Goal: Check status: Check status

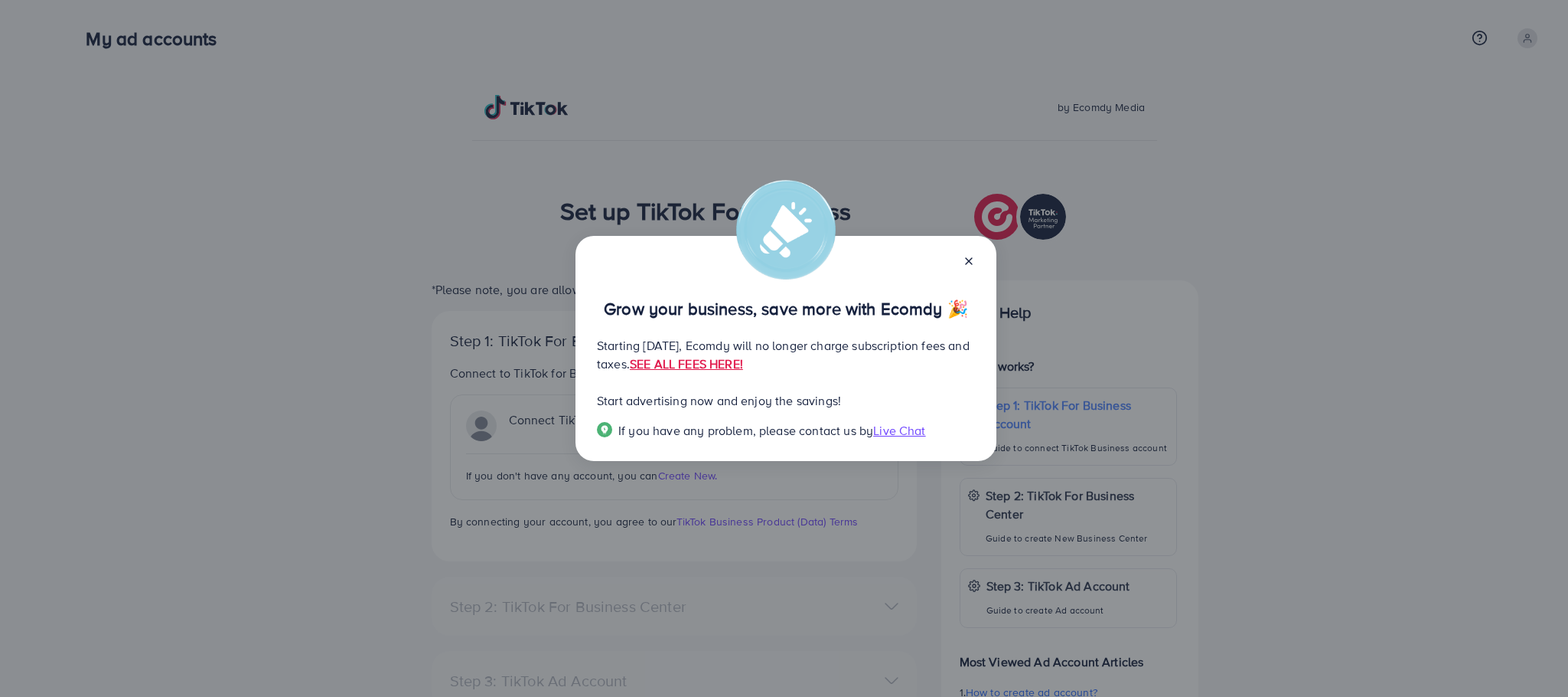
click at [967, 255] on icon at bounding box center [969, 261] width 12 height 12
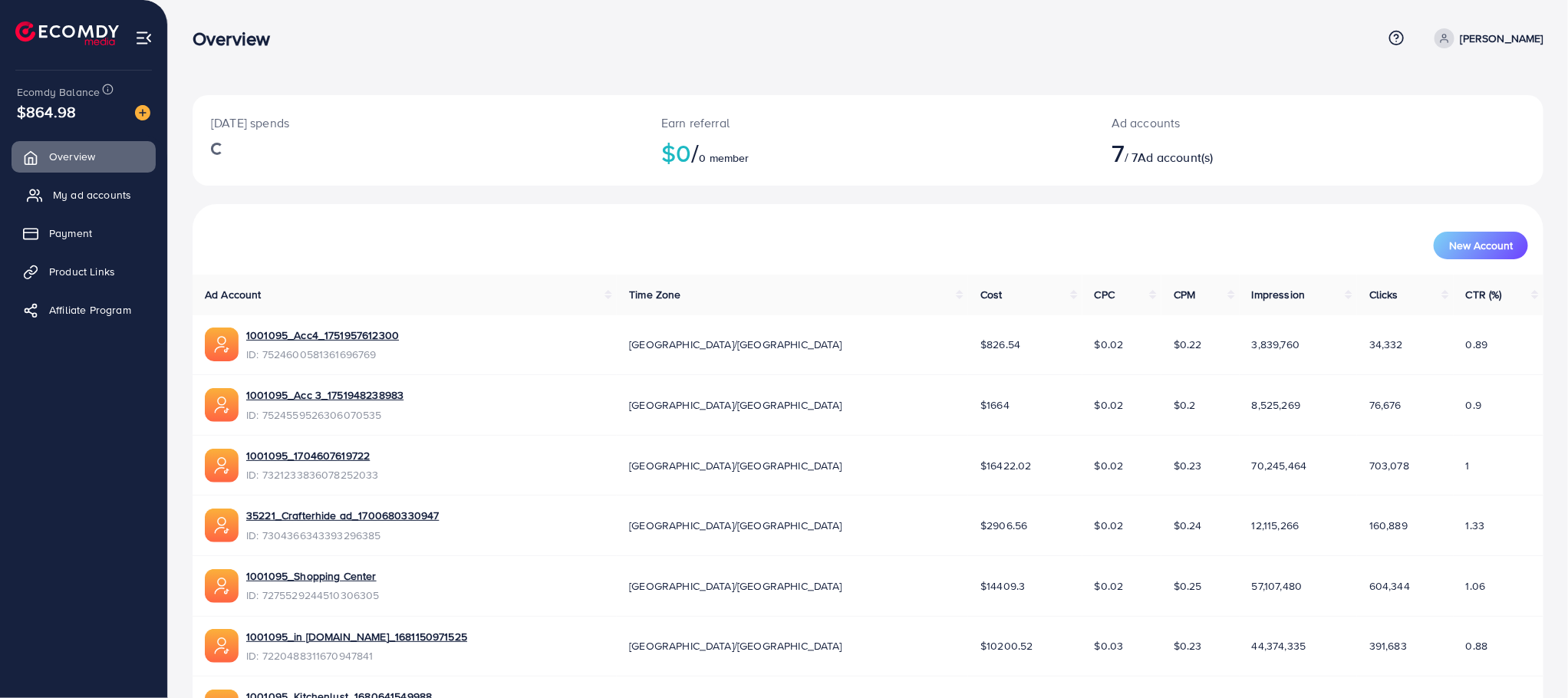
click at [77, 193] on span "My ad accounts" at bounding box center [92, 194] width 78 height 16
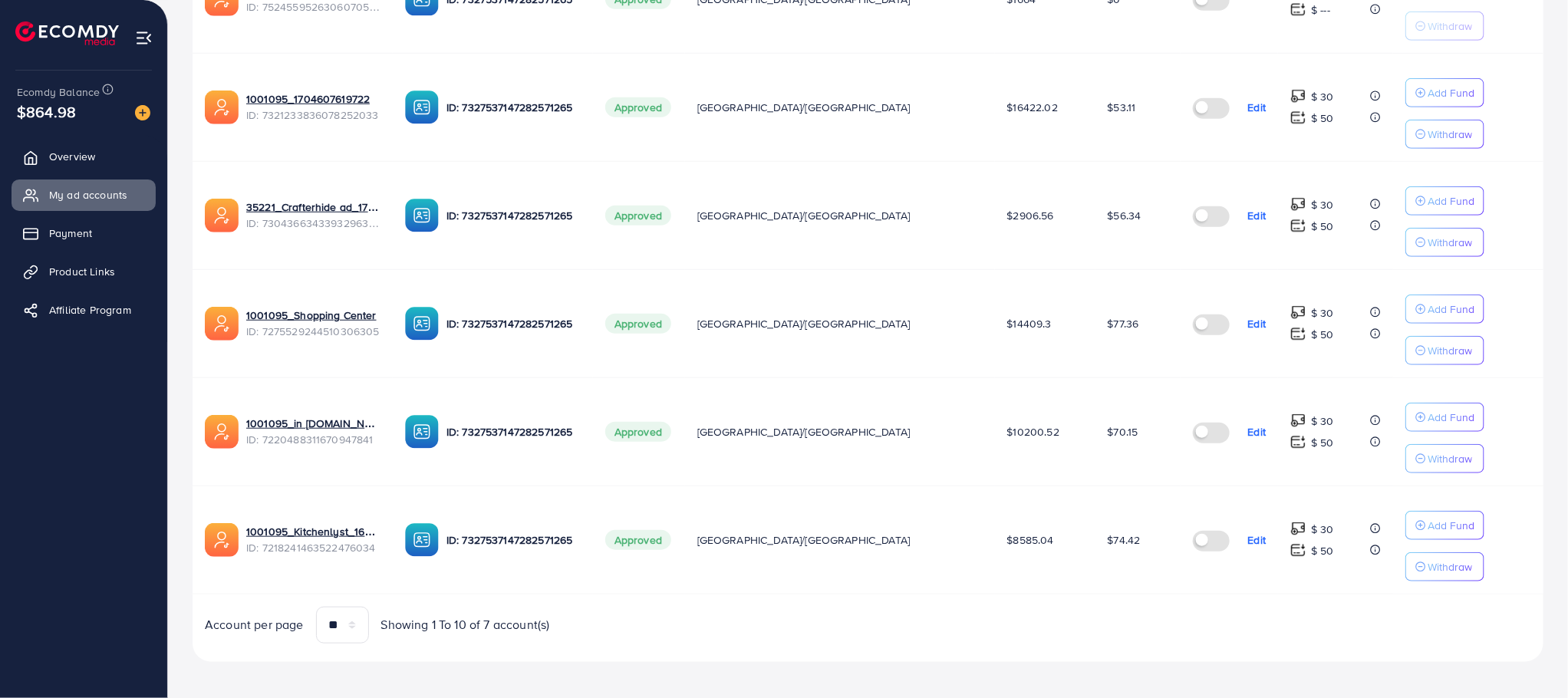
scroll to position [535, 0]
click at [305, 538] on link "1001095_Kitchenlyst_1680641549988" at bounding box center [313, 530] width 134 height 16
click at [309, 538] on link "1001095_Kitchenlyst_1680641549988" at bounding box center [313, 530] width 134 height 16
click at [325, 431] on link "1001095_in [DOMAIN_NAME]_1681150971525" at bounding box center [313, 422] width 134 height 16
click at [314, 318] on link "1001095_Shopping Center" at bounding box center [311, 314] width 131 height 16
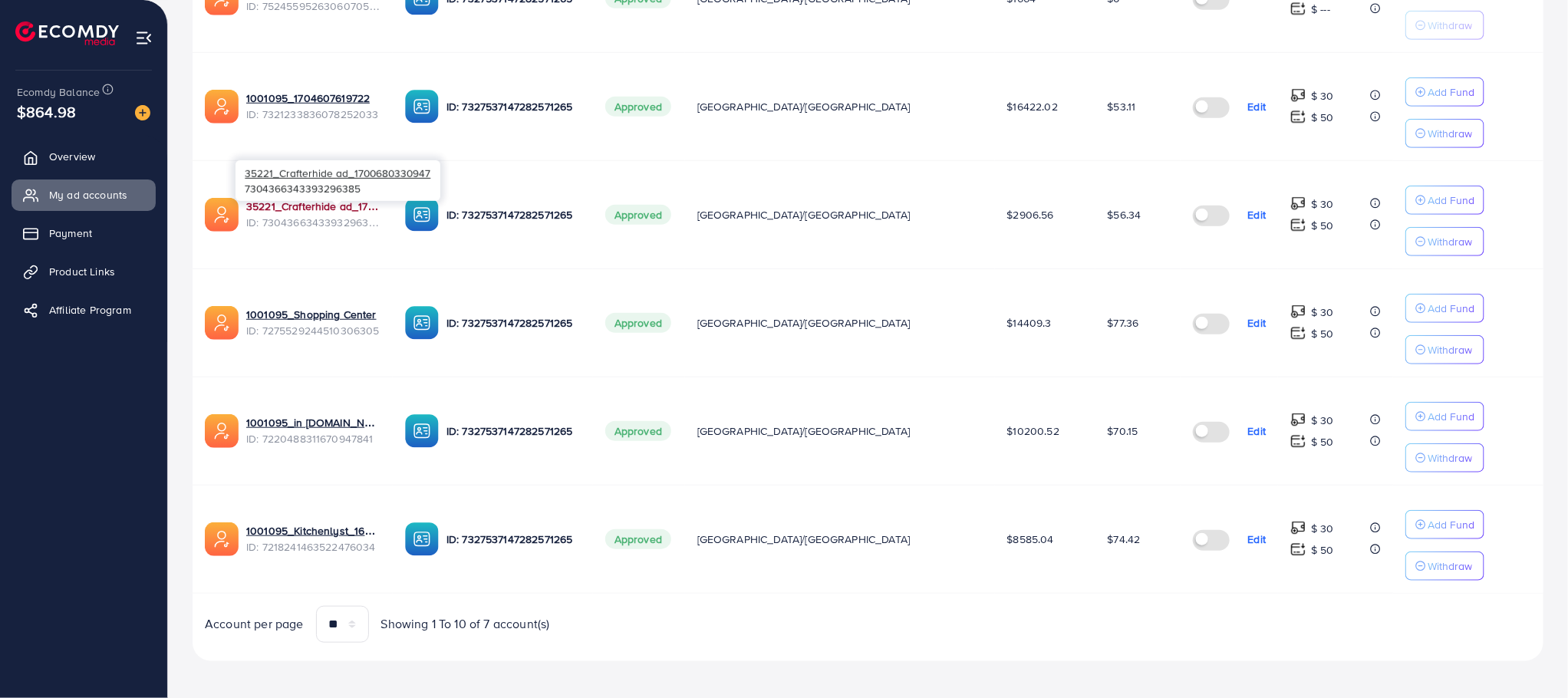
click at [297, 209] on link "35221_Crafterhide ad_1700680330947" at bounding box center [313, 206] width 134 height 16
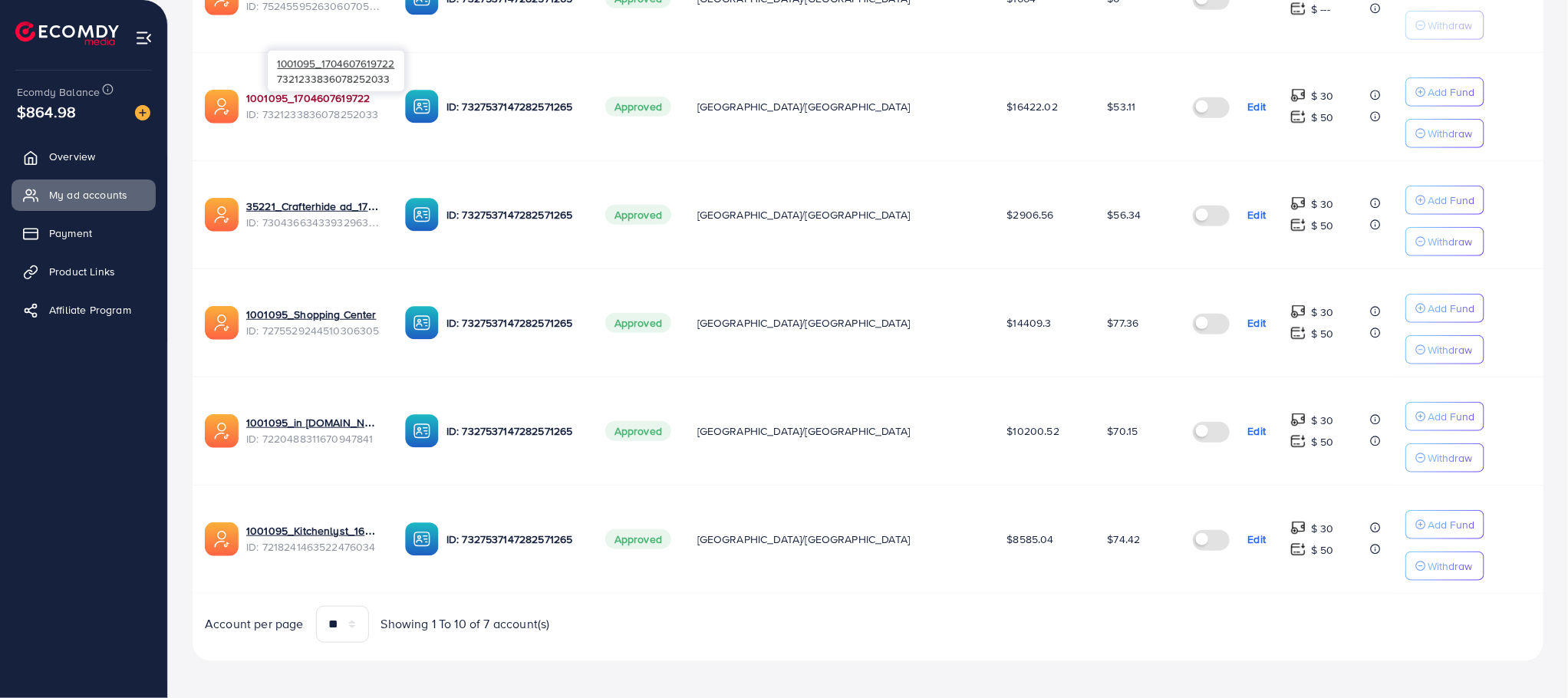
click at [301, 103] on link "1001095_1704607619722" at bounding box center [308, 98] width 123 height 16
